Goal: Transaction & Acquisition: Purchase product/service

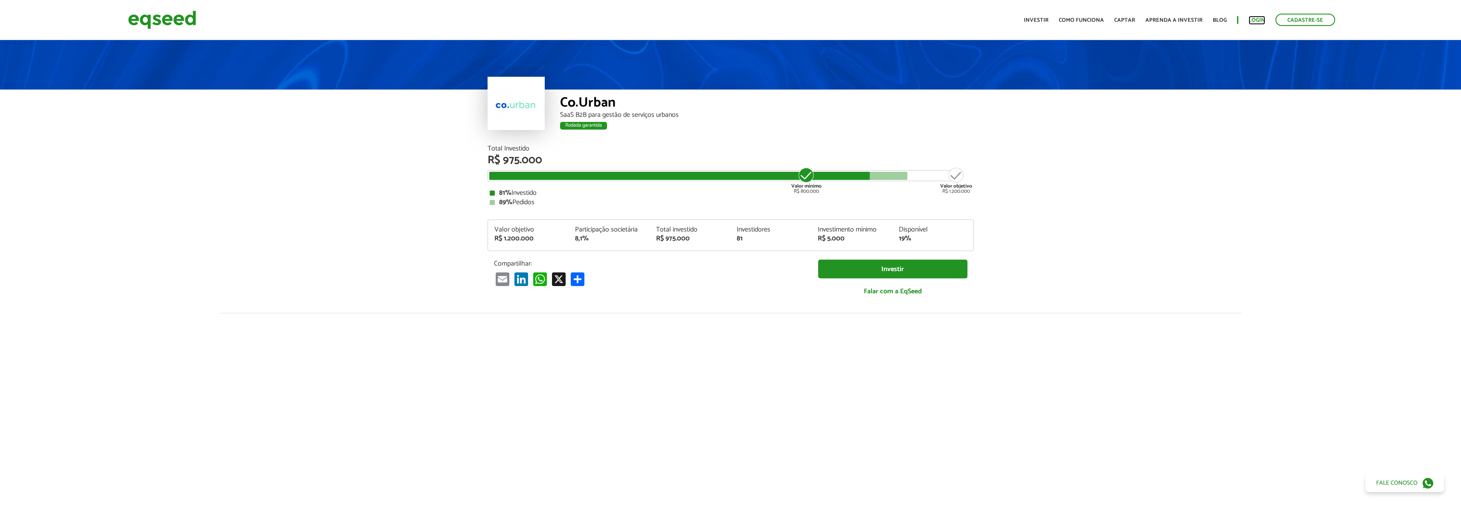
click at [1259, 20] on link "Login" at bounding box center [1256, 20] width 17 height 6
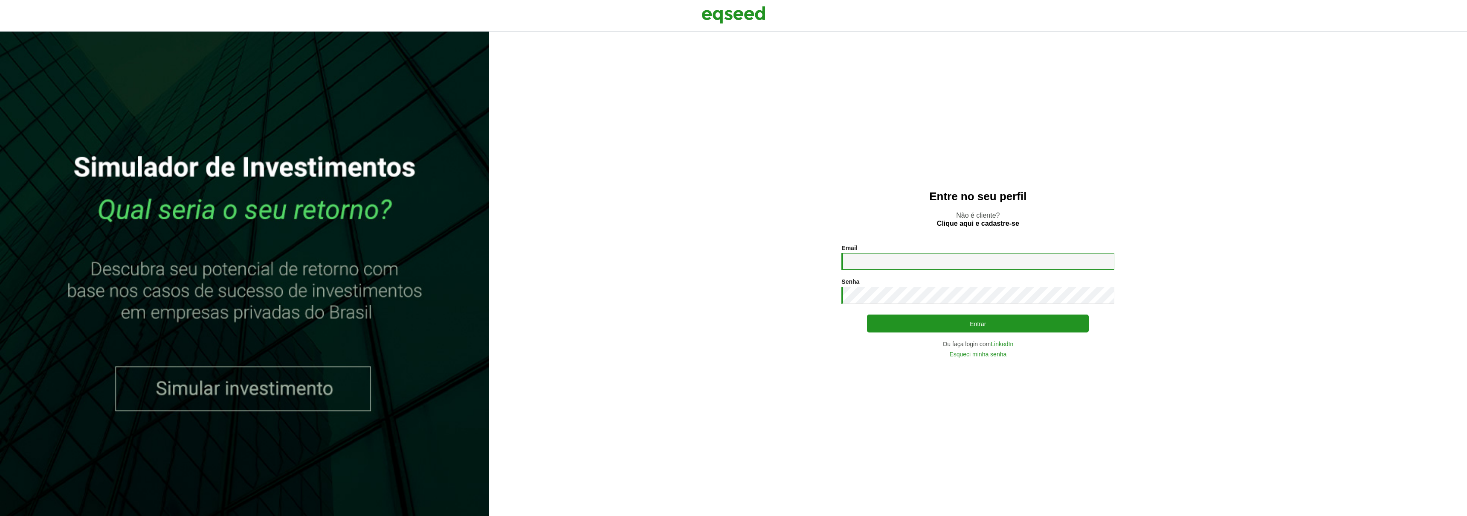
click at [926, 266] on input "Email *" at bounding box center [977, 261] width 273 height 17
click at [0, 515] on com-1password-button at bounding box center [0, 516] width 0 height 0
type input "**********"
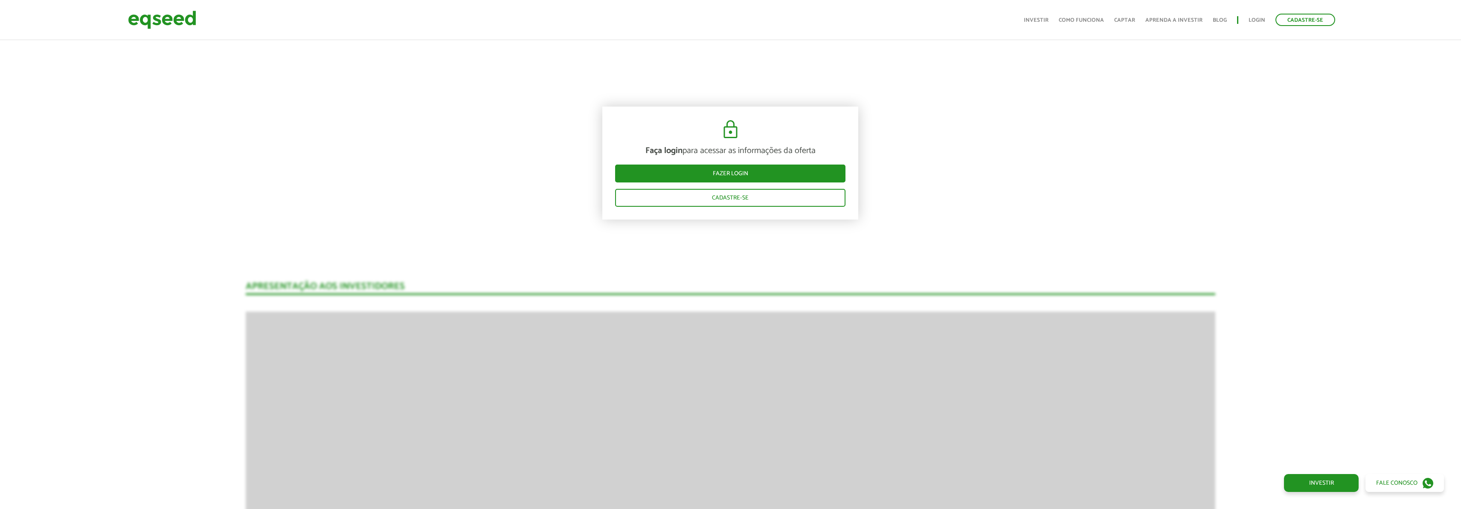
scroll to position [1327, 0]
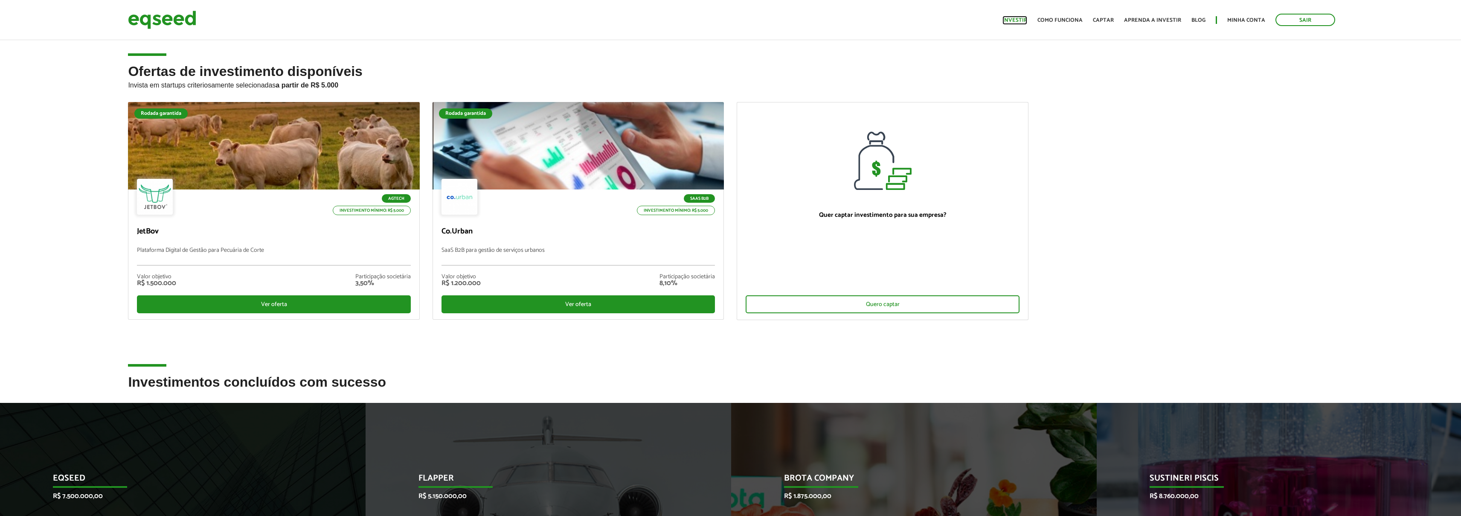
click at [1019, 20] on link "Investir" at bounding box center [1014, 20] width 25 height 6
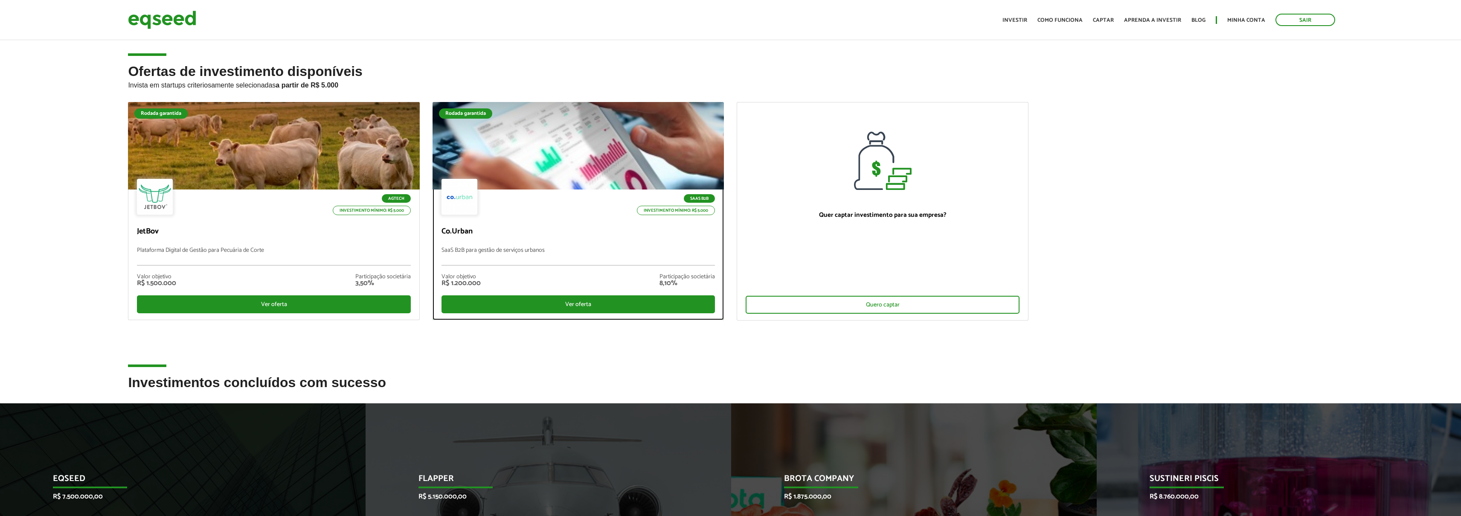
click at [504, 215] on div "SaaS B2B Investimento mínimo: R$ 5.000" at bounding box center [578, 198] width 274 height 38
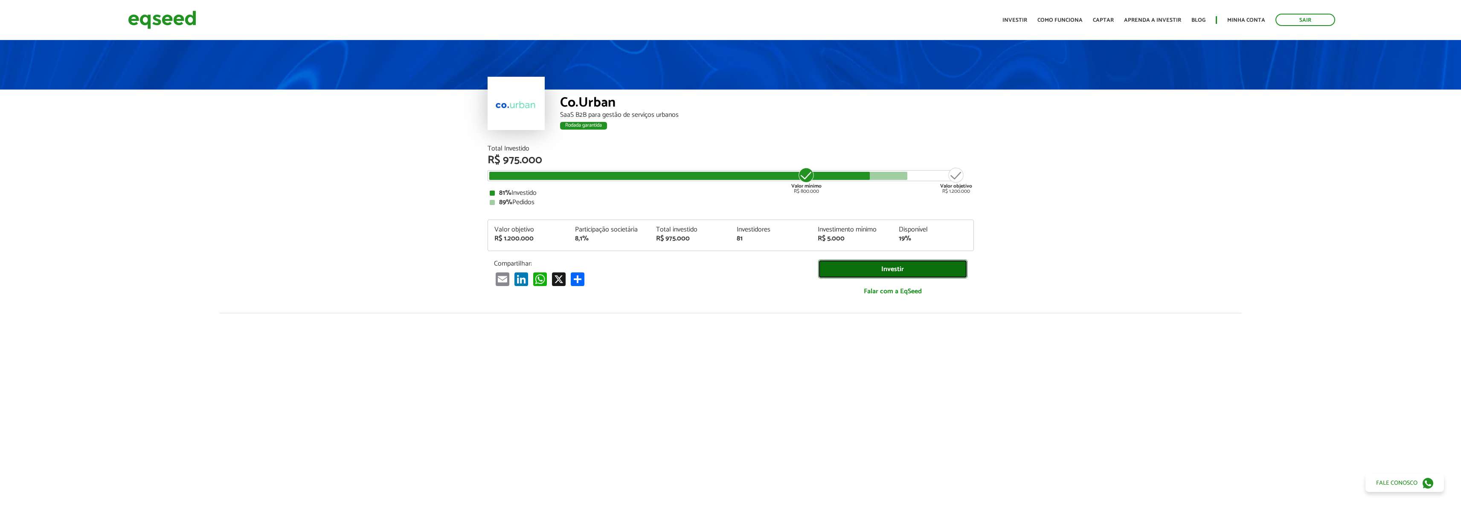
click at [895, 273] on link "Investir" at bounding box center [892, 269] width 149 height 19
click at [1260, 19] on link "Minha conta" at bounding box center [1246, 20] width 38 height 6
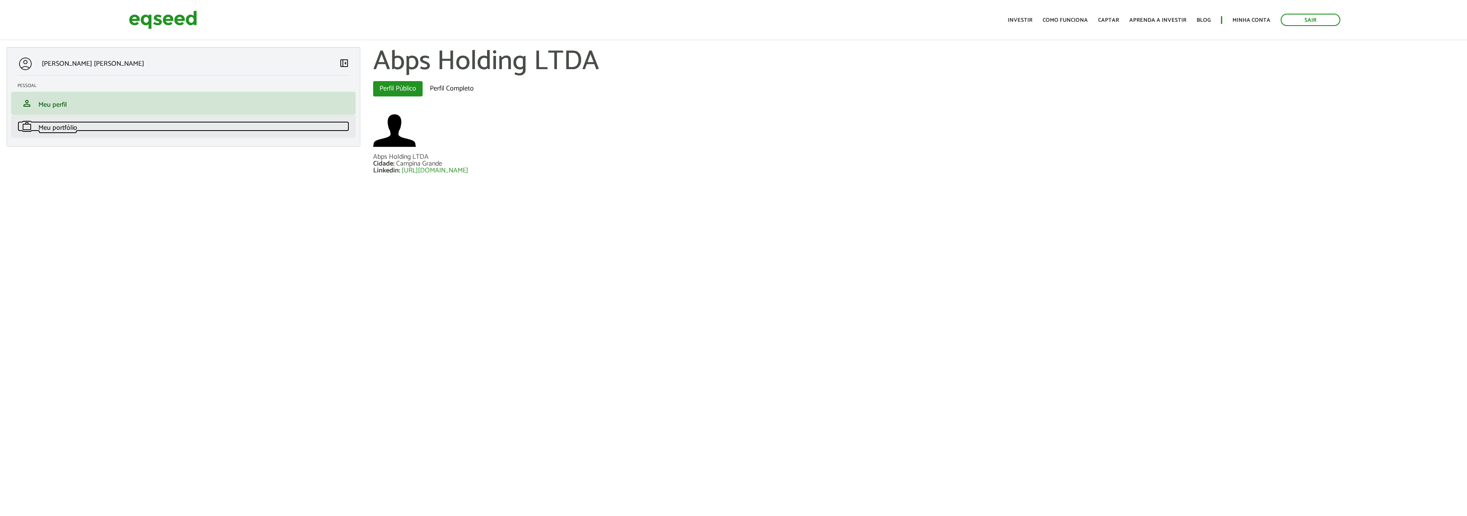
click at [67, 129] on span "Meu portfólio" at bounding box center [57, 128] width 39 height 12
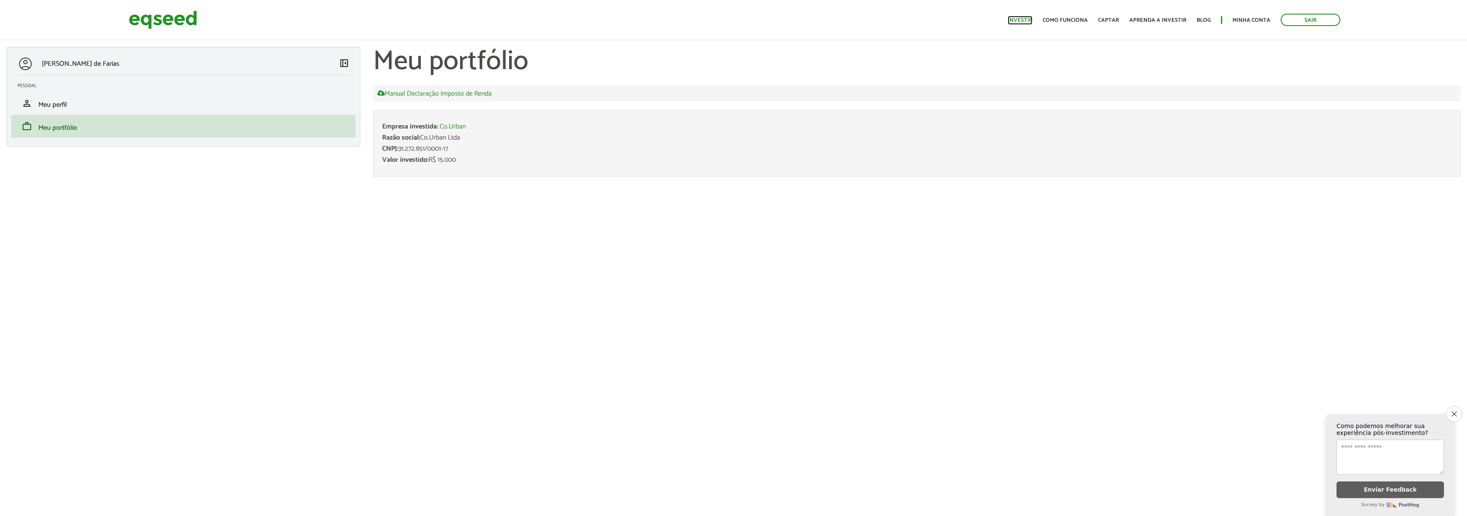
click at [1026, 19] on link "Investir" at bounding box center [1020, 20] width 25 height 6
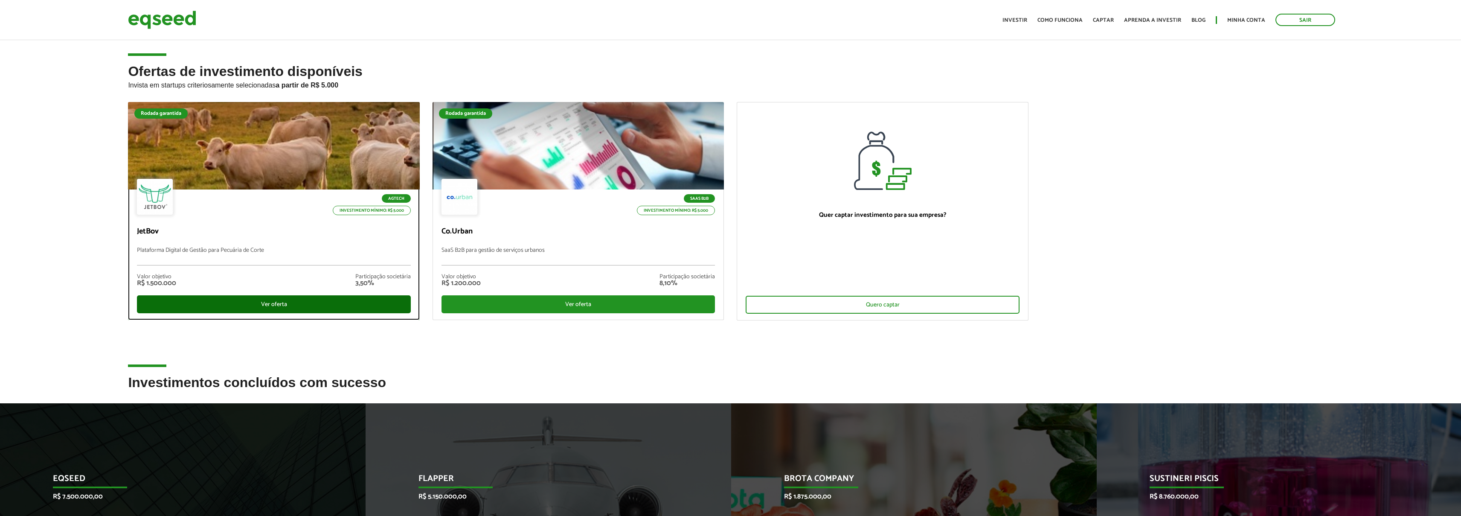
click at [278, 307] on div "Ver oferta" at bounding box center [274, 304] width 274 height 18
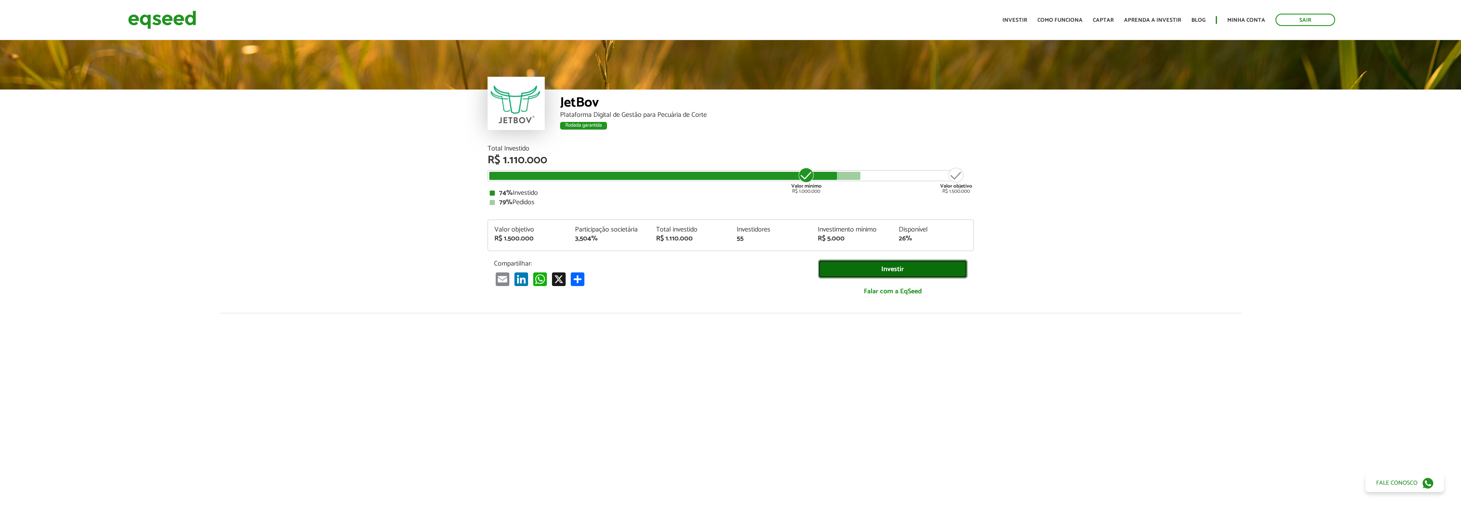
click at [902, 273] on link "Investir" at bounding box center [892, 269] width 149 height 19
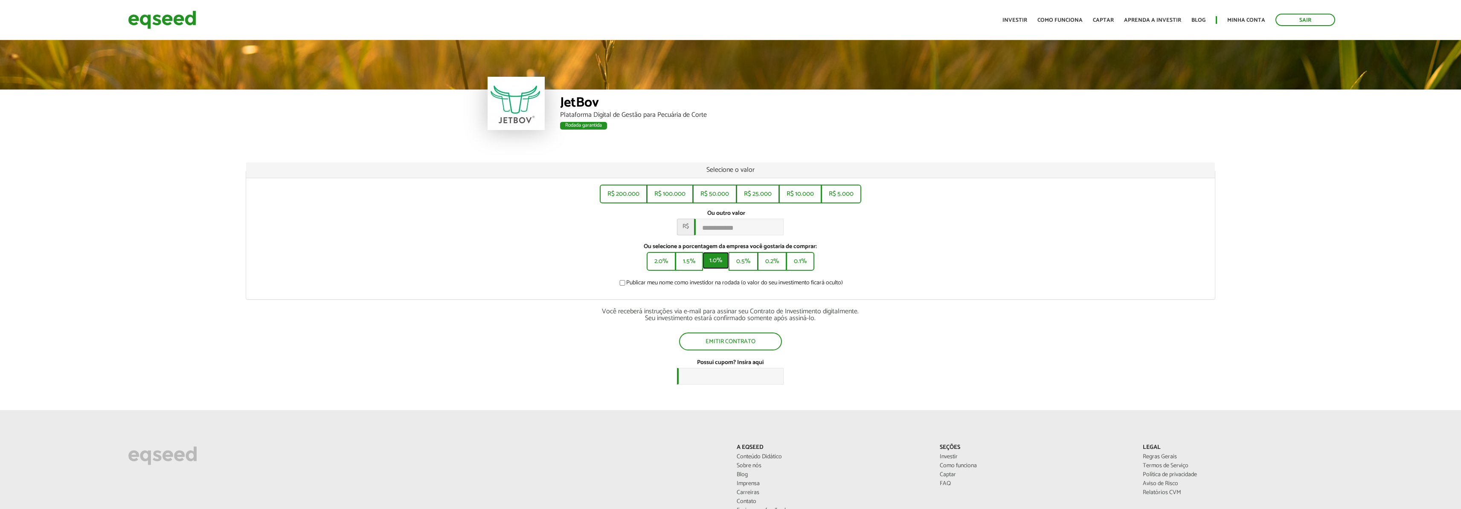
click at [721, 264] on button "1.0%" at bounding box center [715, 260] width 26 height 17
click at [804, 269] on button "0.1%" at bounding box center [801, 260] width 26 height 17
click at [725, 194] on button "R$ 50.000" at bounding box center [714, 193] width 42 height 17
click at [801, 267] on button "0.1%" at bounding box center [801, 260] width 26 height 17
click at [772, 267] on button "0.2%" at bounding box center [772, 260] width 27 height 17
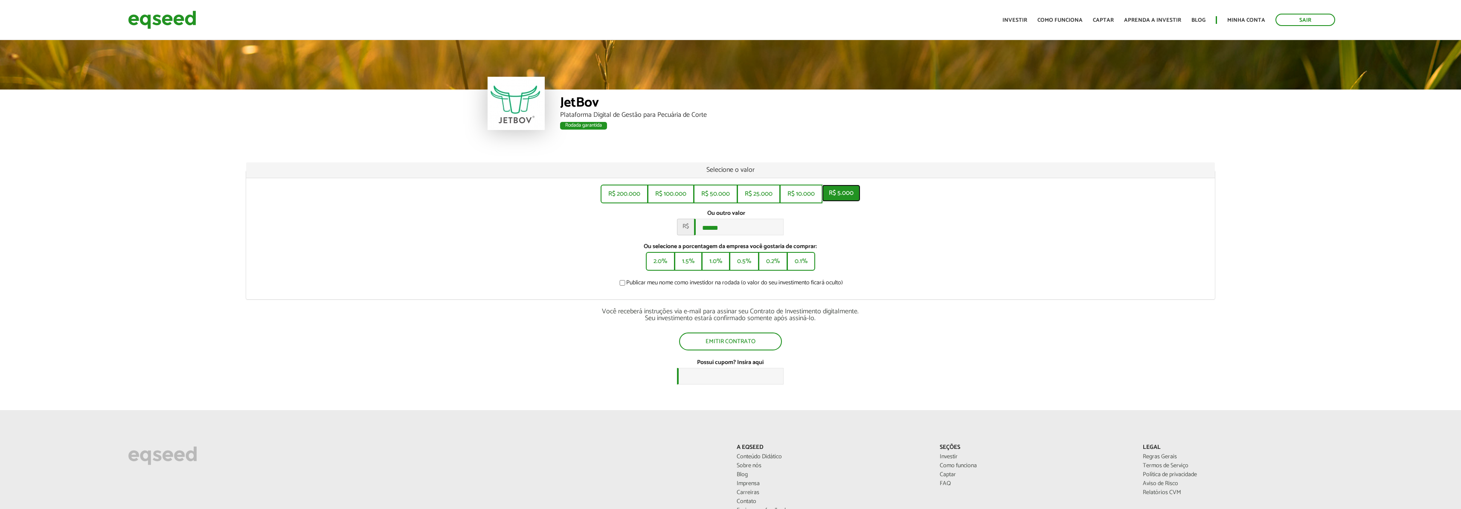
click at [823, 198] on button "R$ 5.000" at bounding box center [841, 193] width 38 height 17
click at [807, 194] on button "R$ 10.000" at bounding box center [800, 193] width 41 height 17
click at [856, 197] on button "R$ 5.000" at bounding box center [841, 193] width 38 height 17
type input "*****"
click at [721, 380] on input "Possui cupom? Insira aqui" at bounding box center [730, 376] width 107 height 17
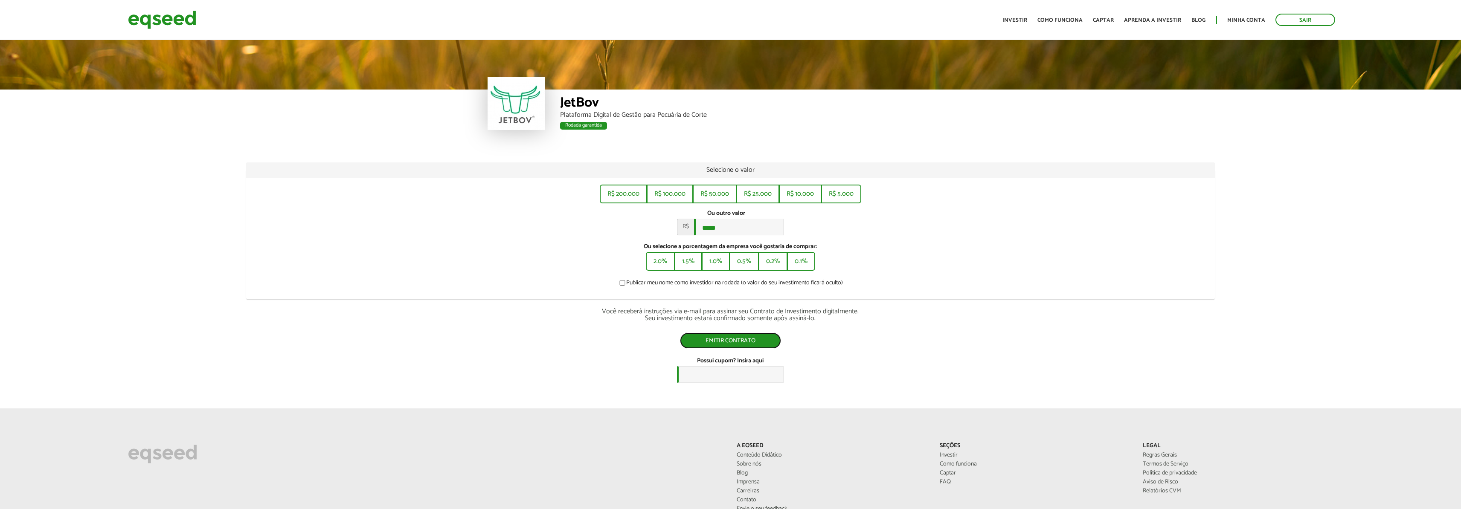
click at [715, 347] on button "Emitir contrato" at bounding box center [730, 341] width 101 height 16
